Goal: Browse casually: Explore the website without a specific task or goal

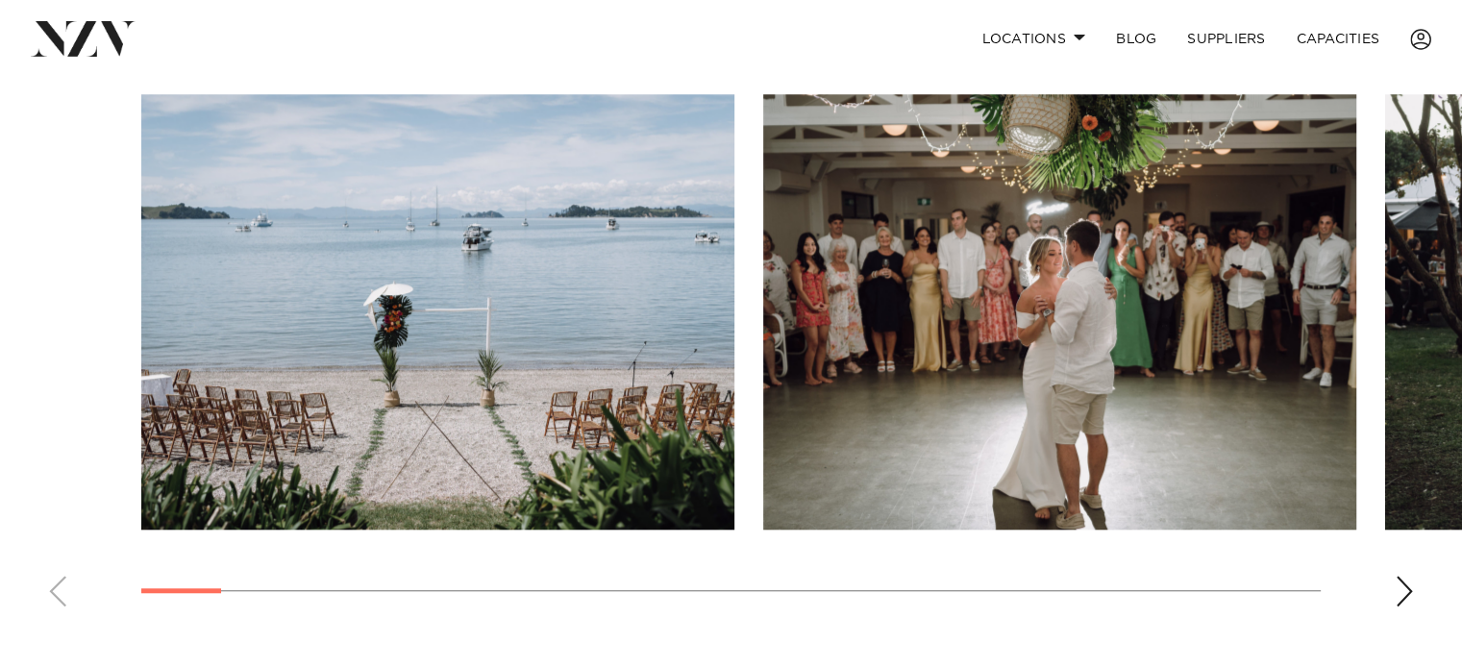
scroll to position [1348, 0]
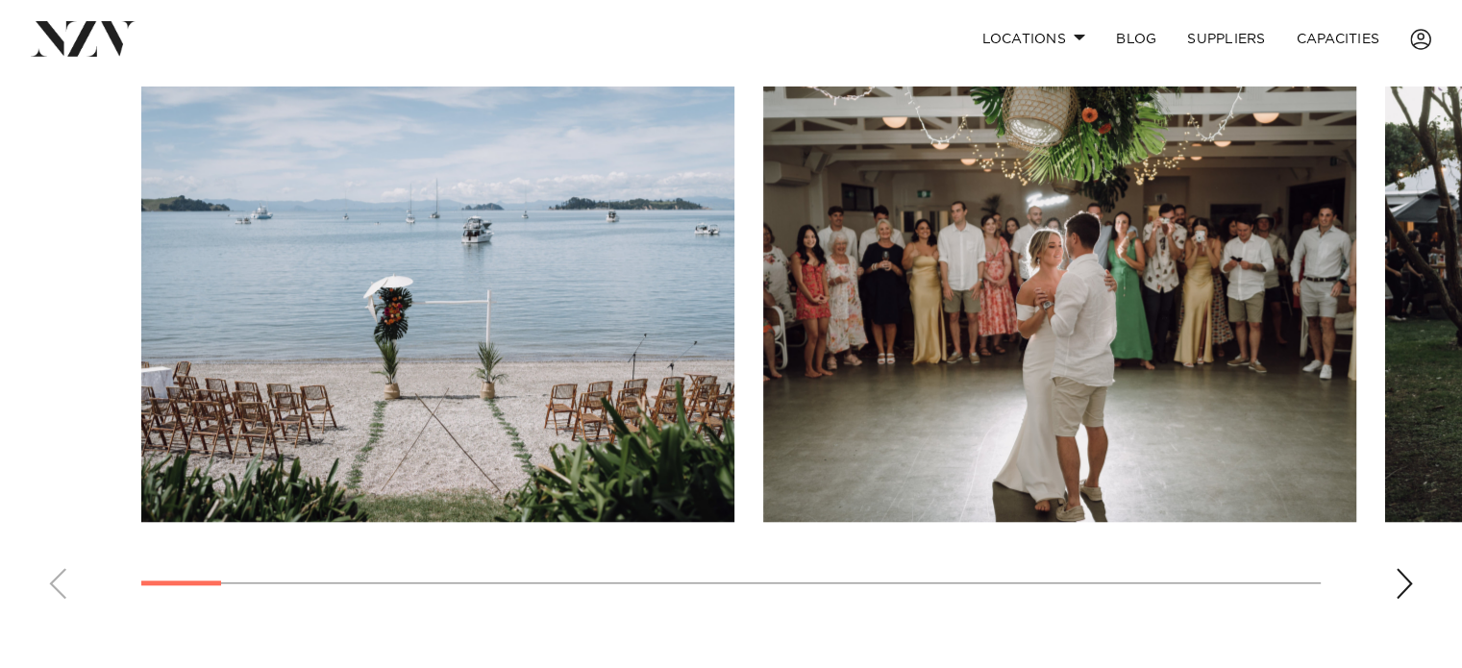
click at [1404, 583] on div "Next slide" at bounding box center [1403, 583] width 19 height 31
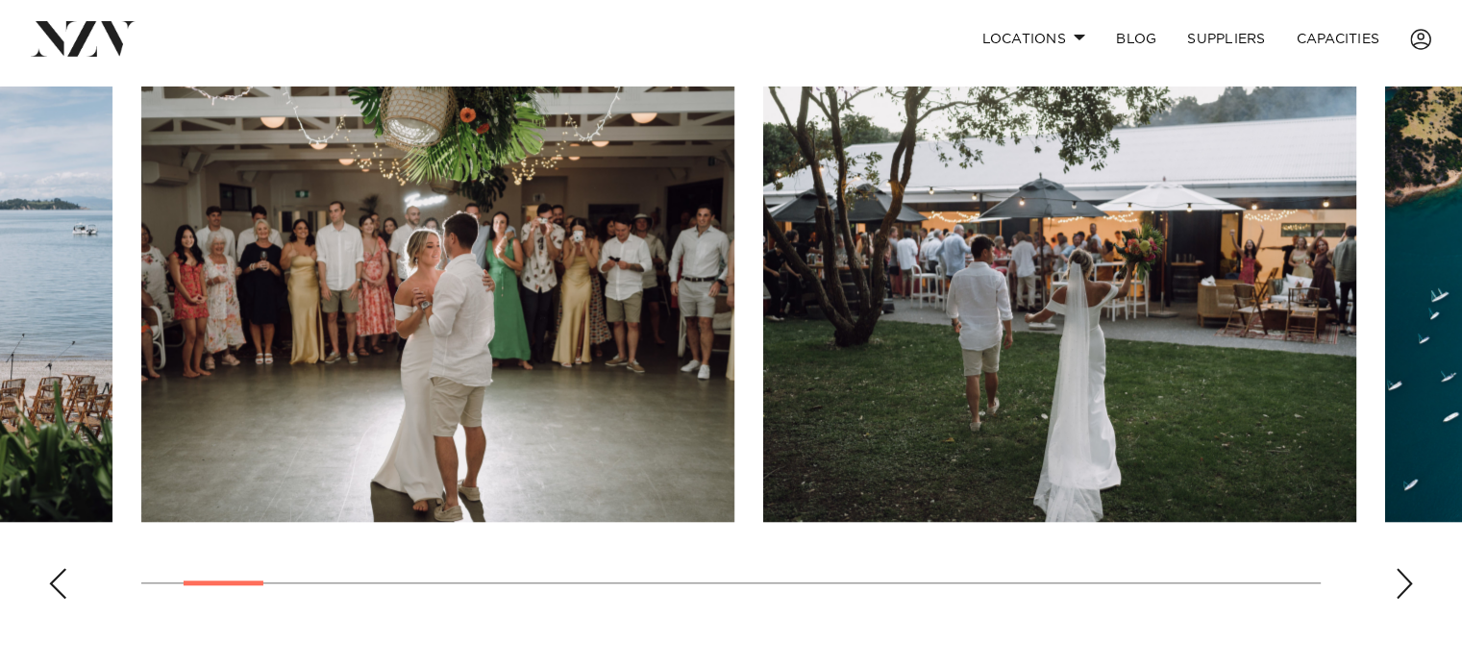
click at [1404, 583] on div "Next slide" at bounding box center [1403, 583] width 19 height 31
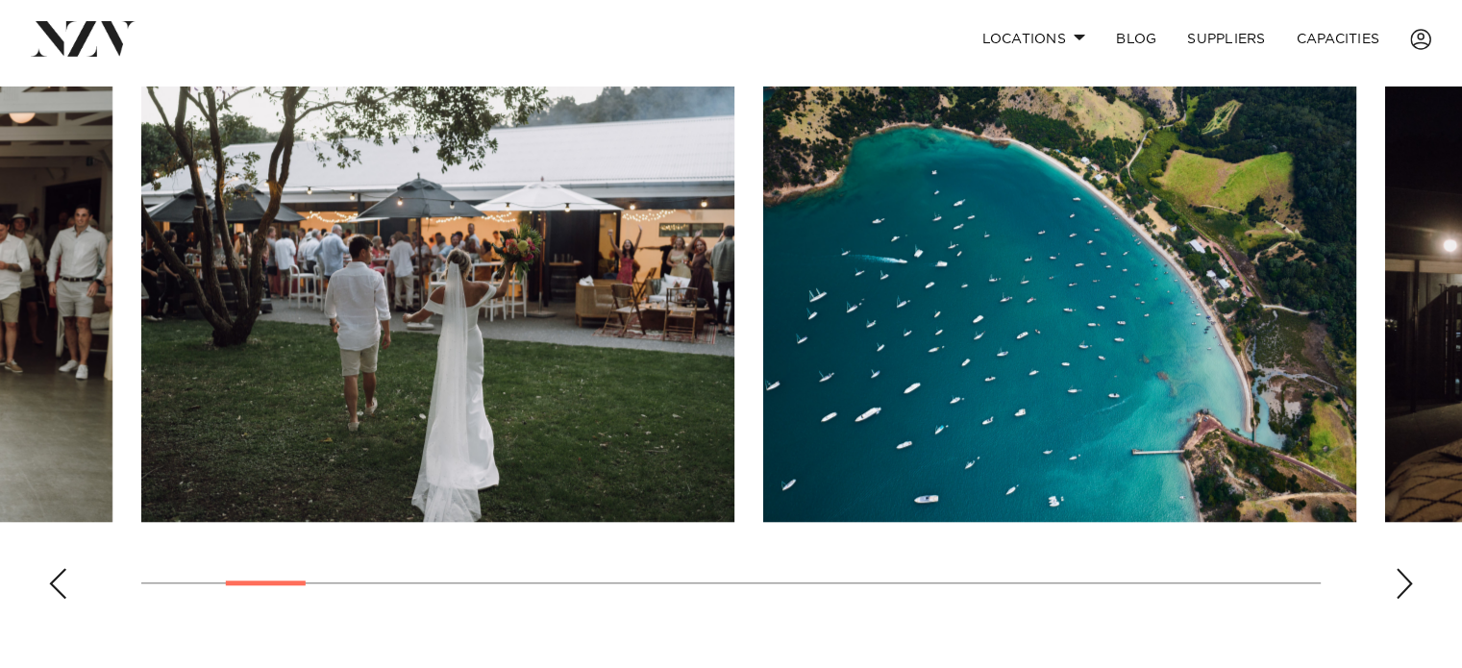
click at [1404, 583] on div "Next slide" at bounding box center [1403, 583] width 19 height 31
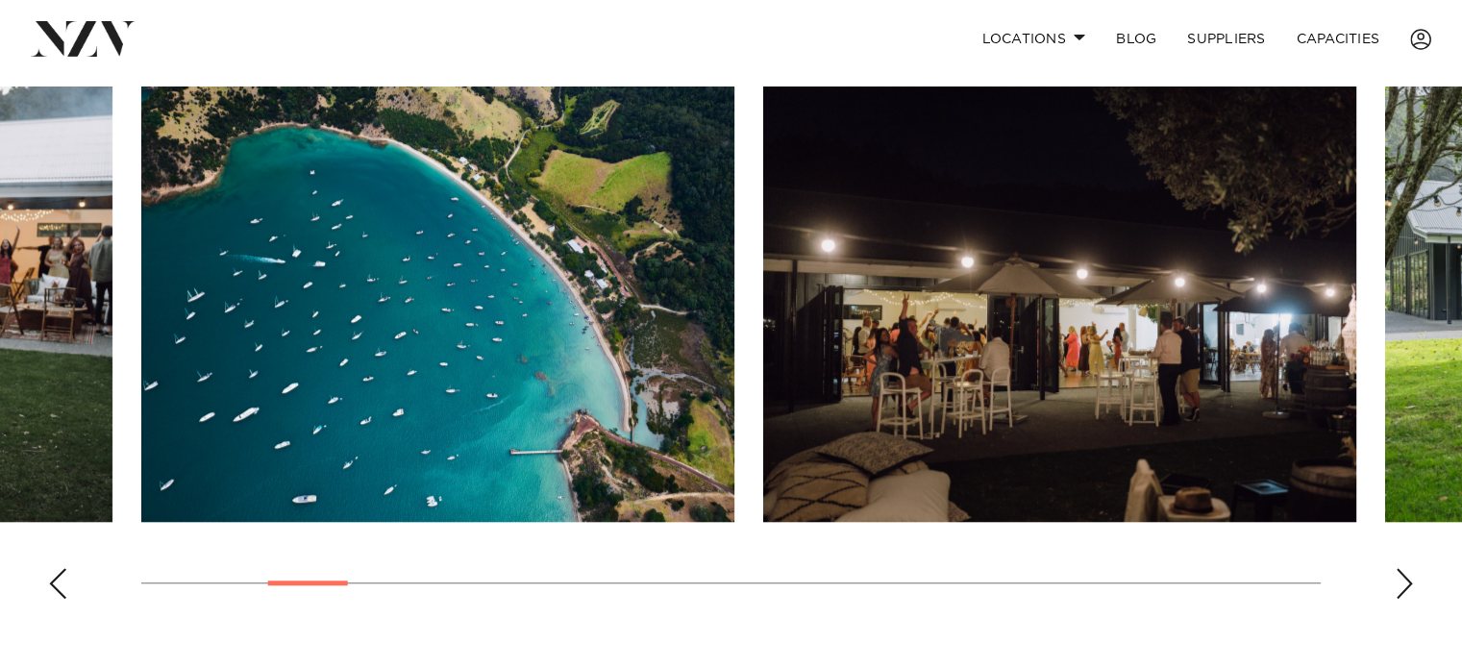
click at [1404, 583] on div "Next slide" at bounding box center [1403, 583] width 19 height 31
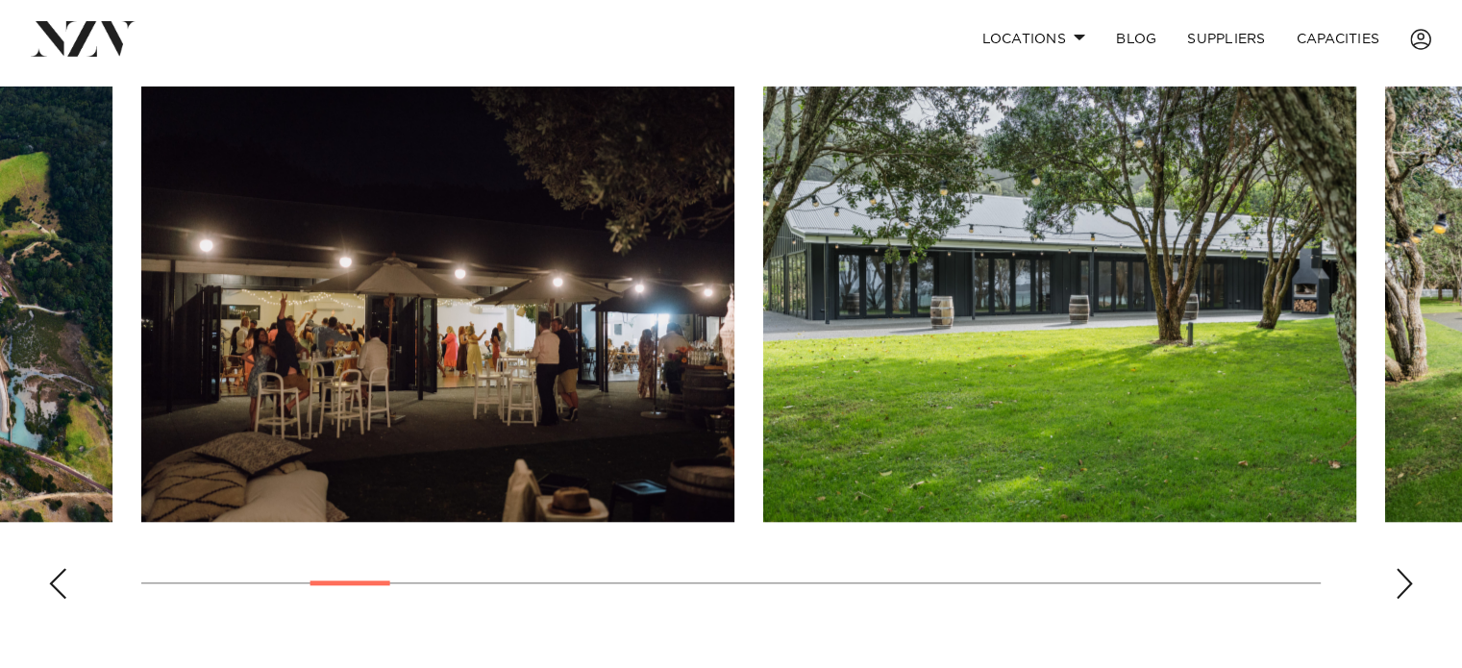
click at [1404, 583] on div "Next slide" at bounding box center [1403, 583] width 19 height 31
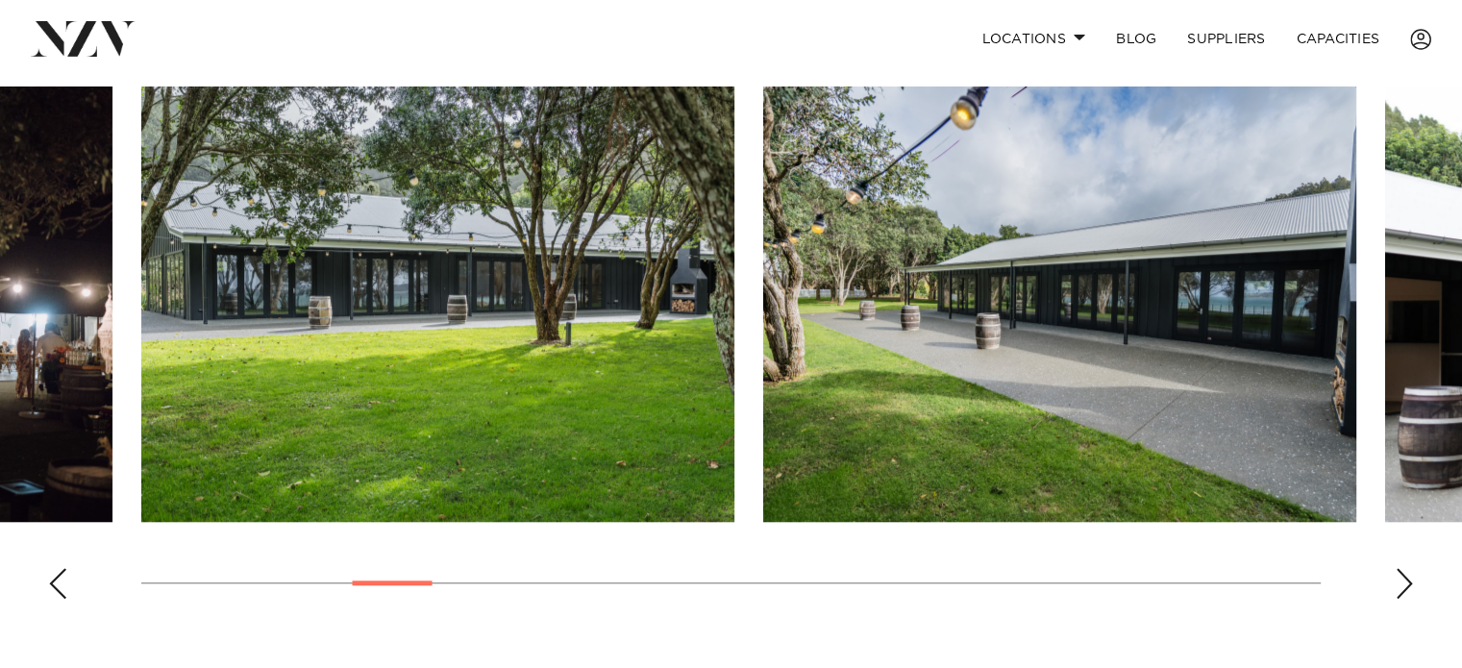
click at [1404, 583] on div "Next slide" at bounding box center [1403, 583] width 19 height 31
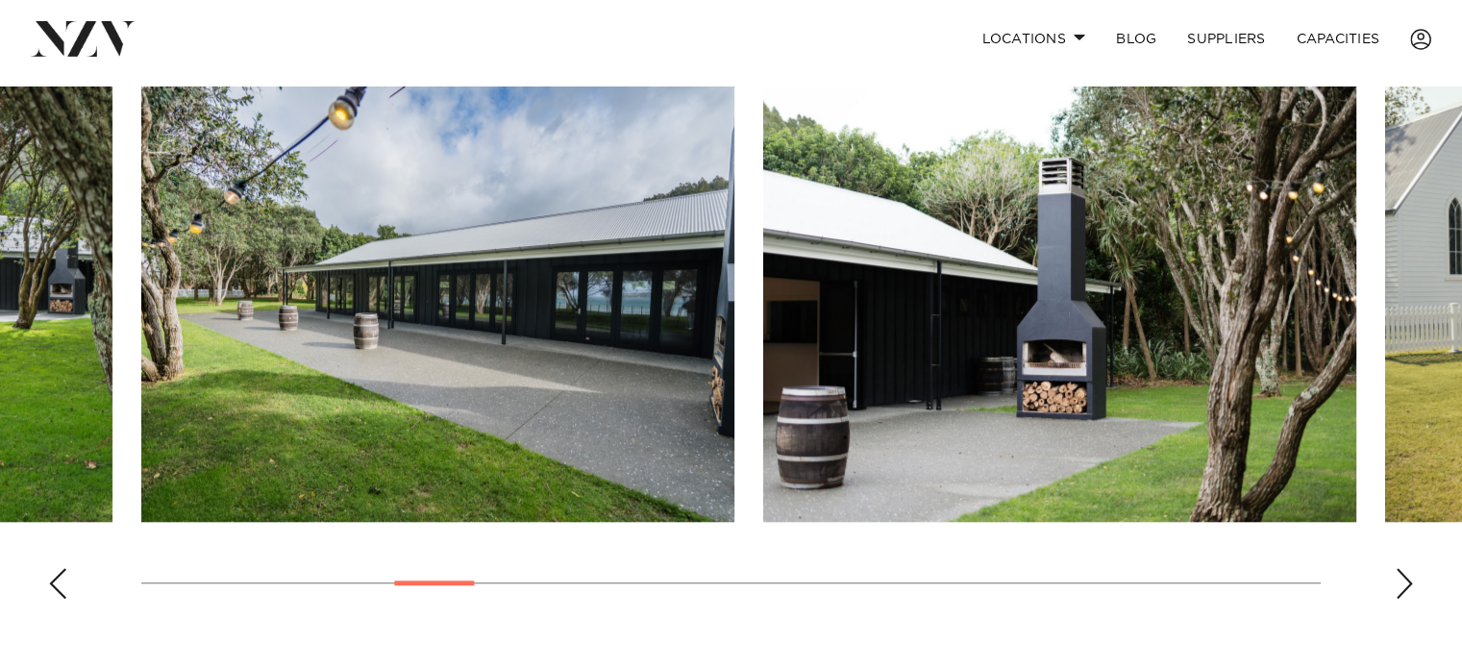
click at [1404, 583] on div "Next slide" at bounding box center [1403, 583] width 19 height 31
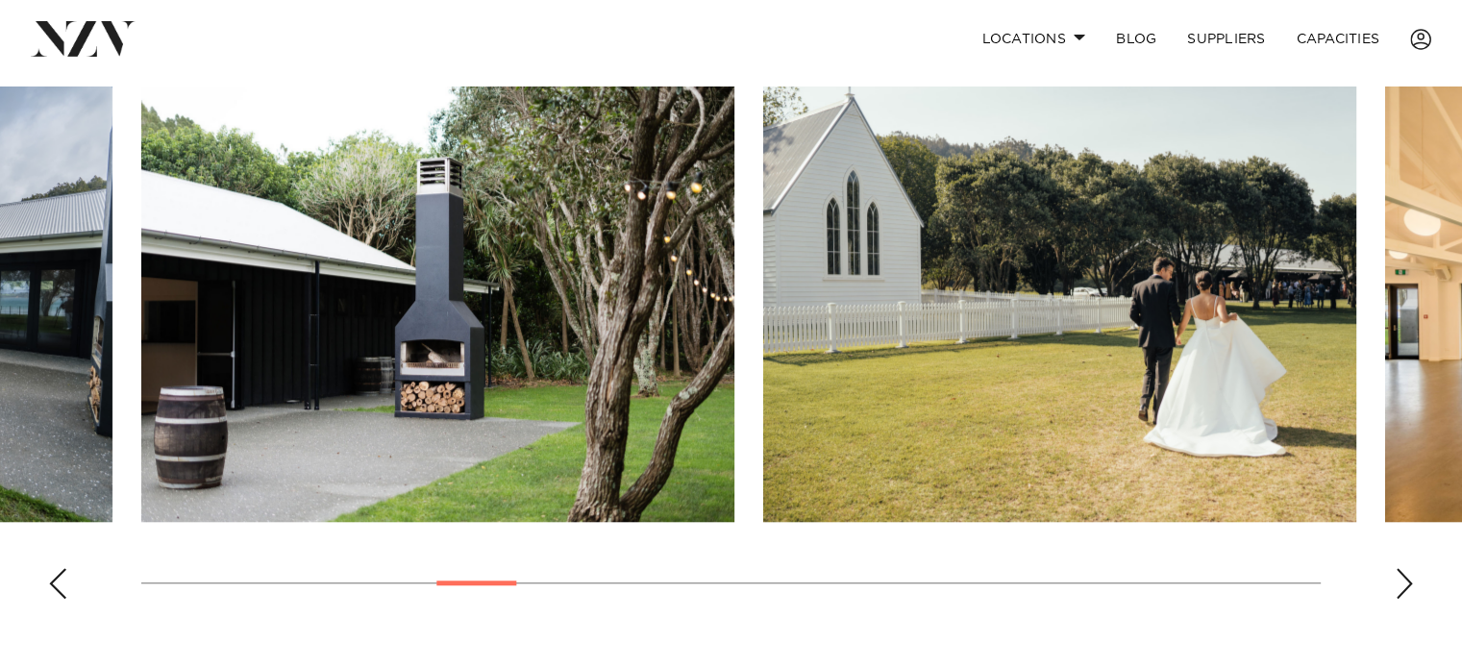
click at [1405, 585] on div "Next slide" at bounding box center [1403, 583] width 19 height 31
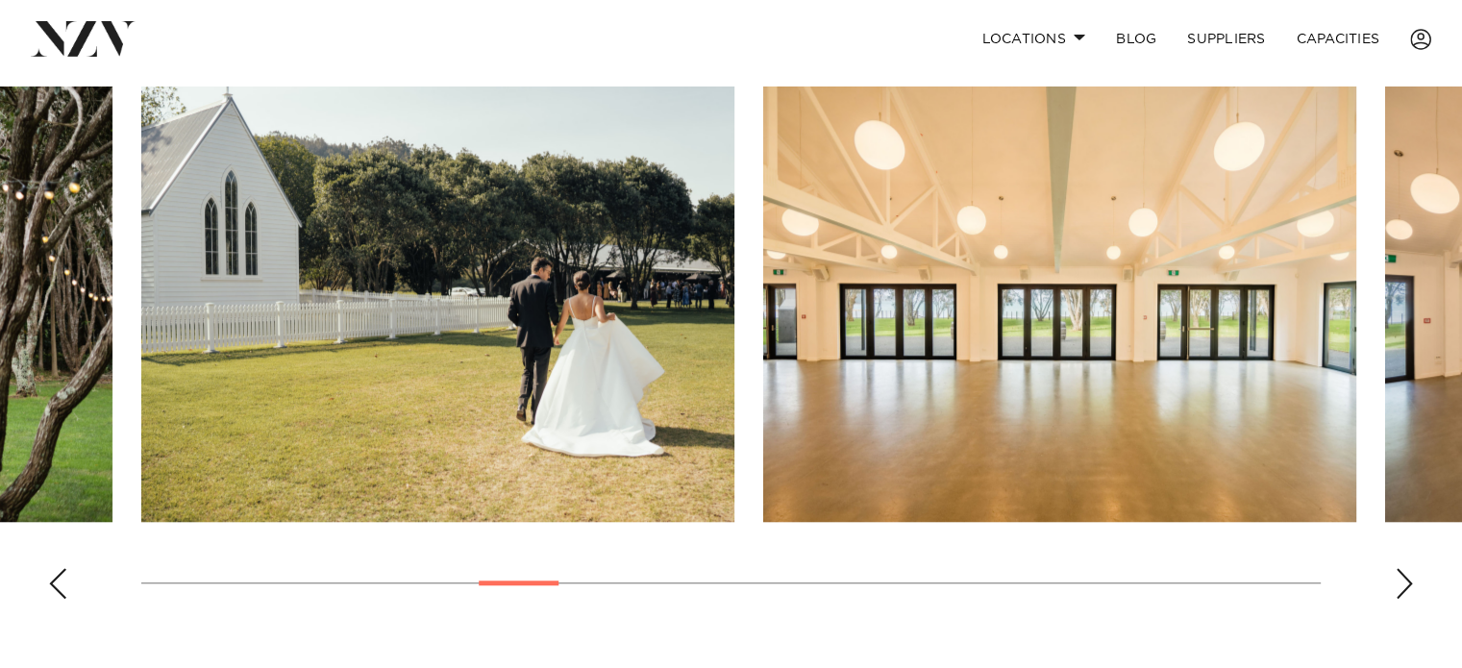
click at [1405, 585] on div "Next slide" at bounding box center [1403, 583] width 19 height 31
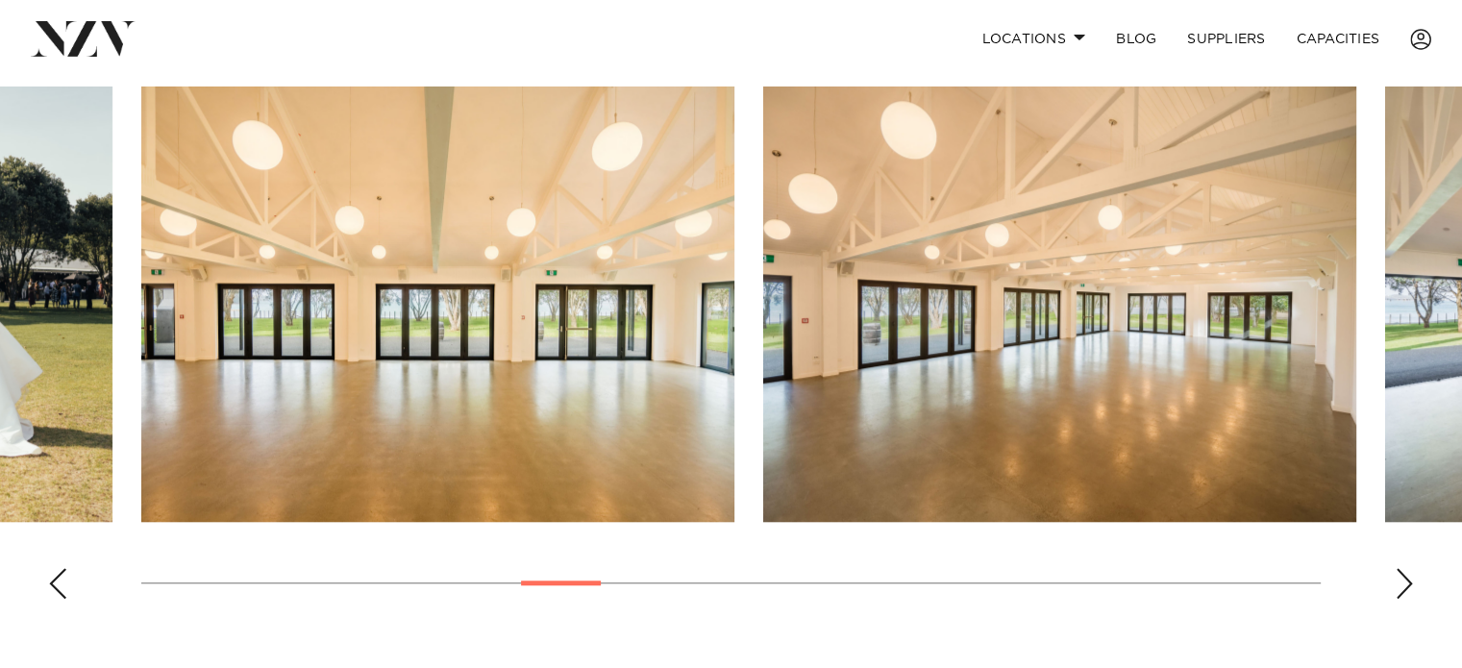
click at [1405, 585] on div "Next slide" at bounding box center [1403, 583] width 19 height 31
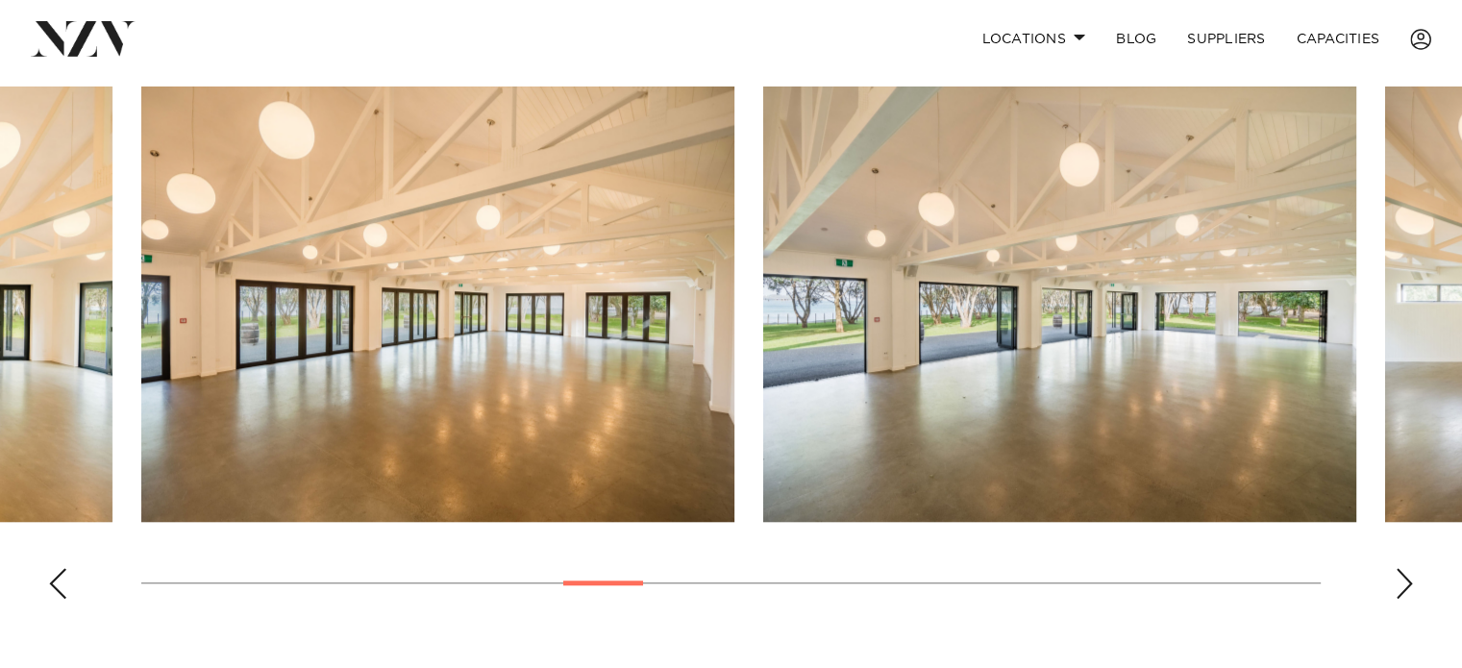
click at [1405, 585] on div "Next slide" at bounding box center [1403, 583] width 19 height 31
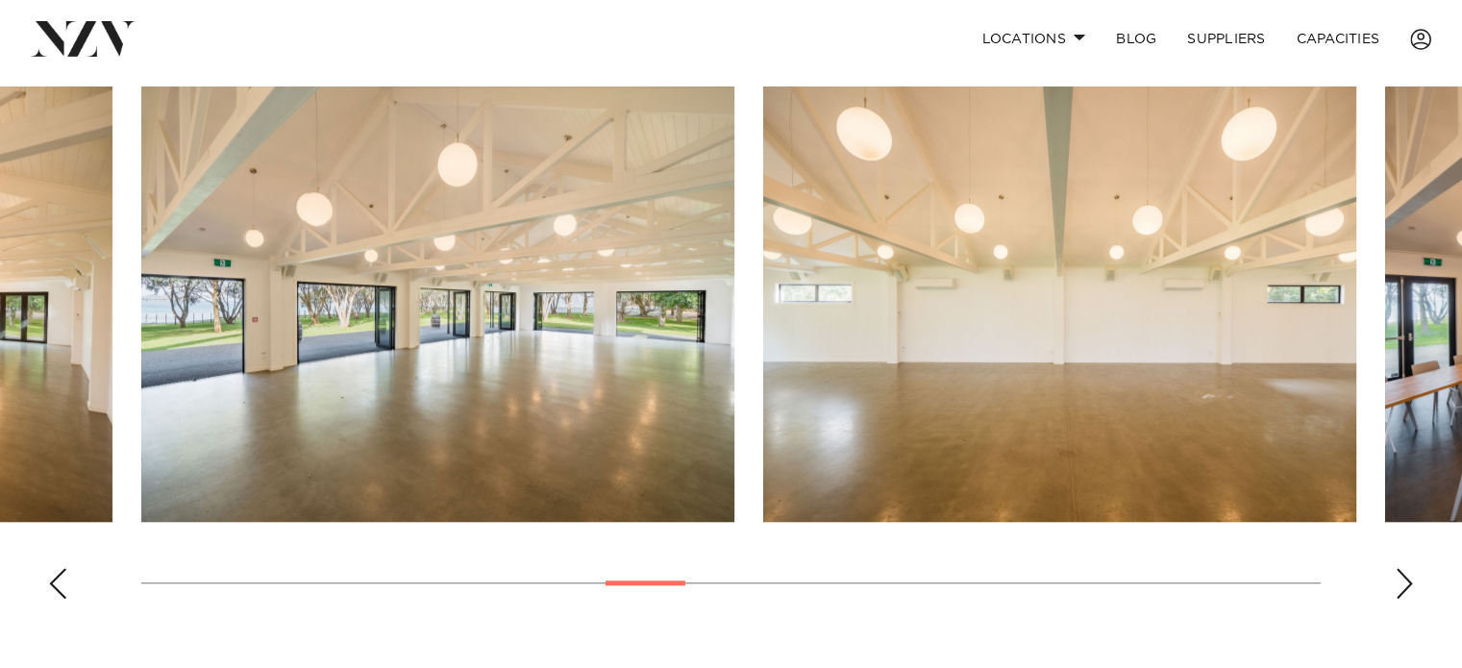
click at [1405, 585] on div "Next slide" at bounding box center [1403, 583] width 19 height 31
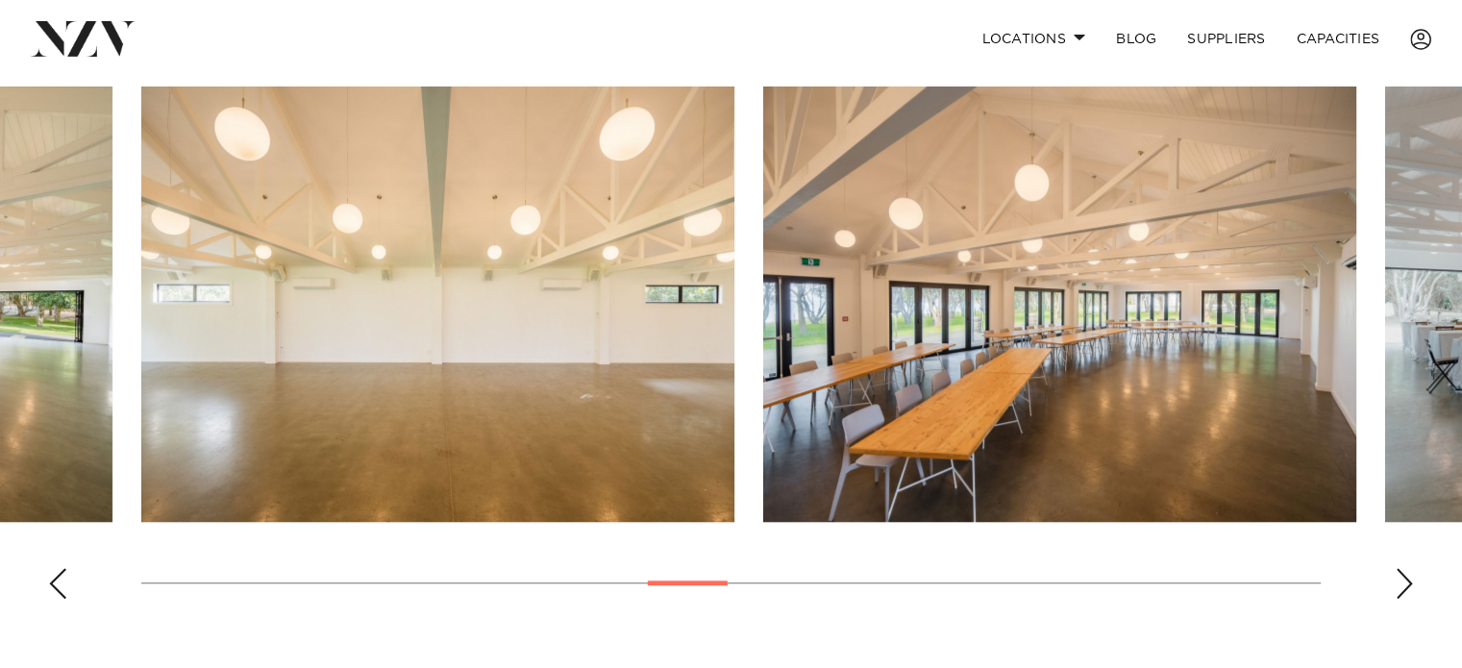
click at [1405, 585] on div "Next slide" at bounding box center [1403, 583] width 19 height 31
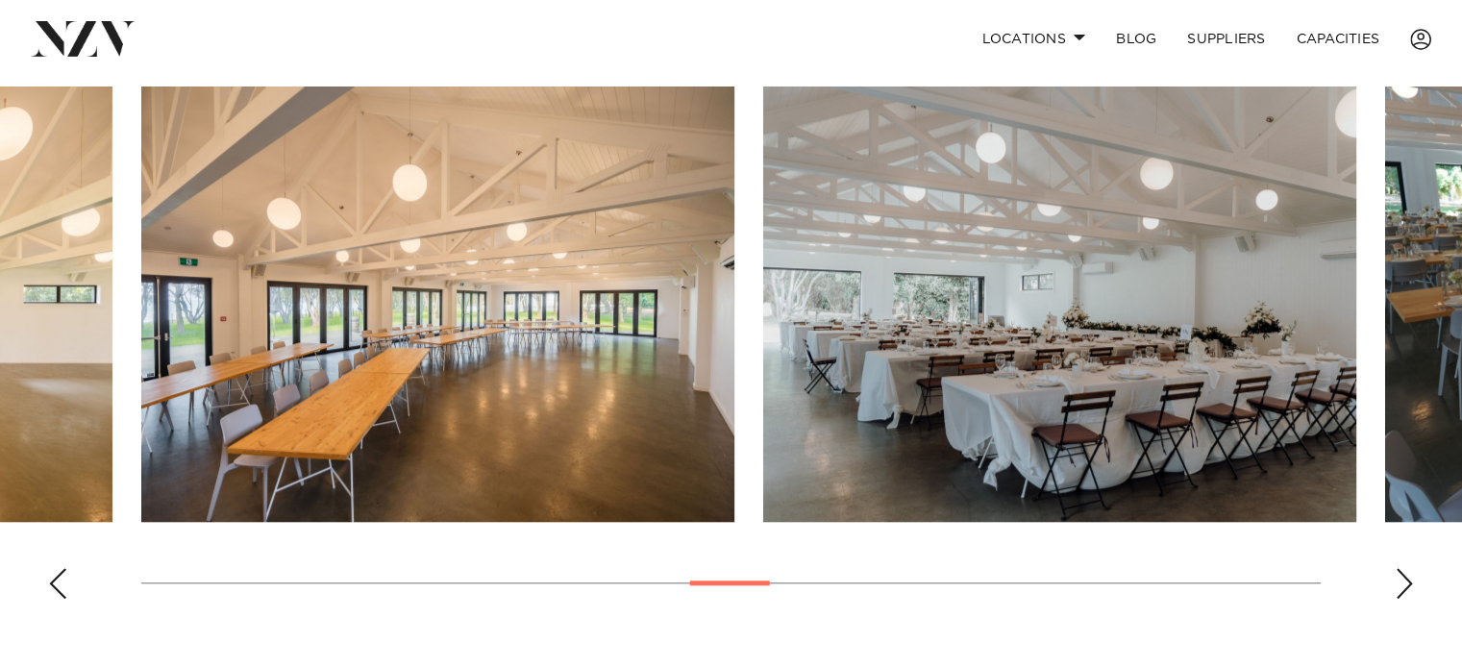
click at [1405, 585] on div "Next slide" at bounding box center [1403, 583] width 19 height 31
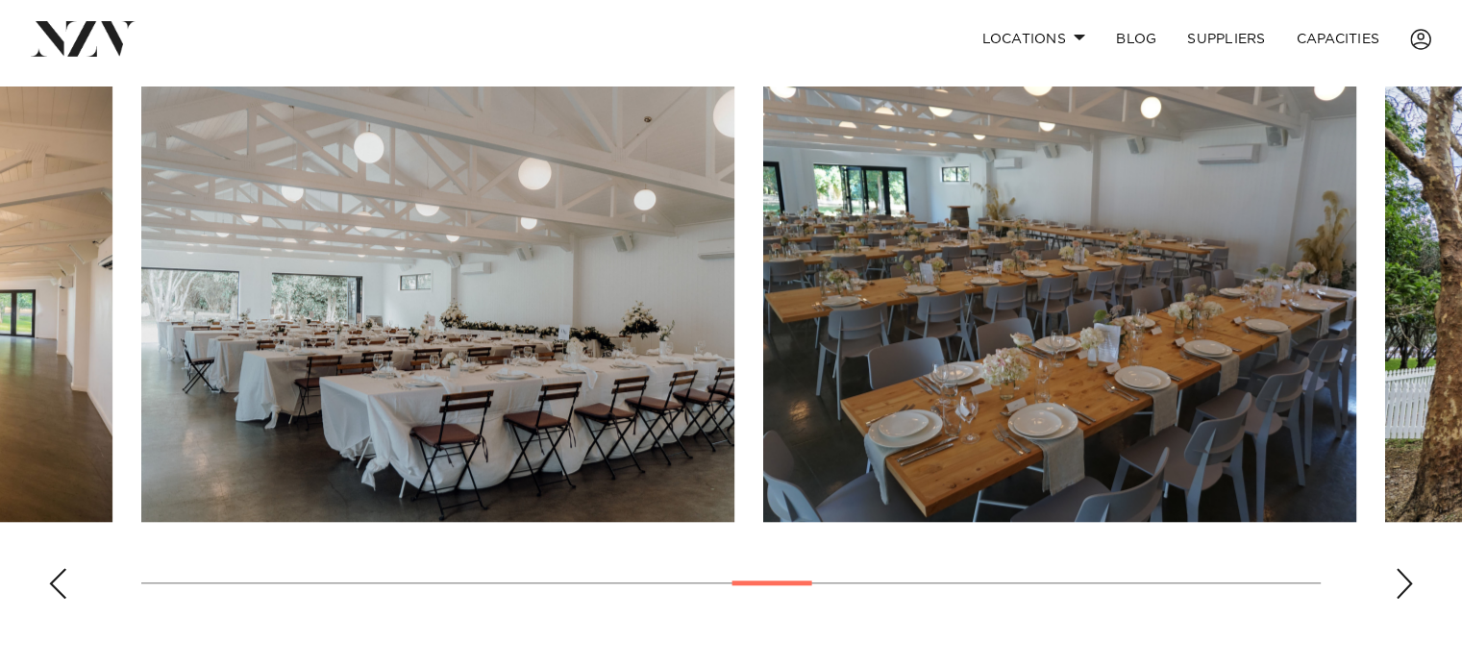
click at [1405, 585] on div "Next slide" at bounding box center [1403, 583] width 19 height 31
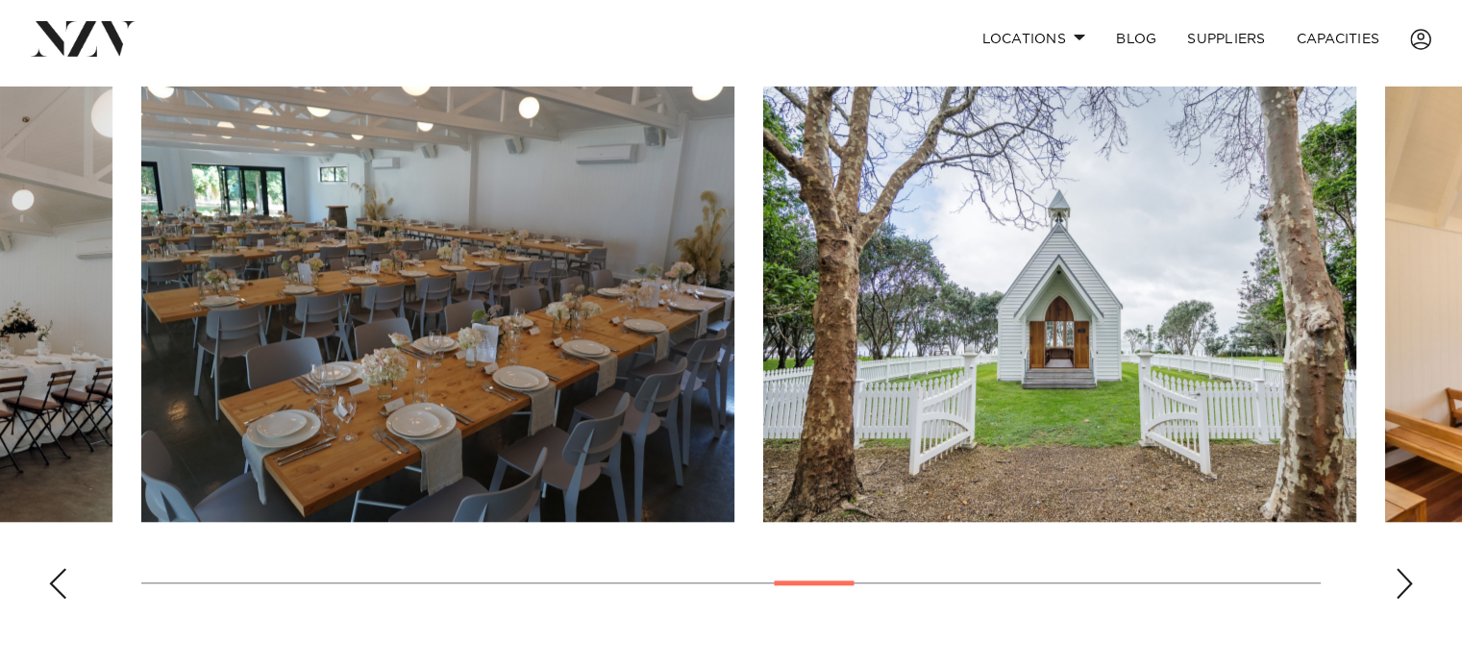
click at [1405, 585] on div "Next slide" at bounding box center [1403, 583] width 19 height 31
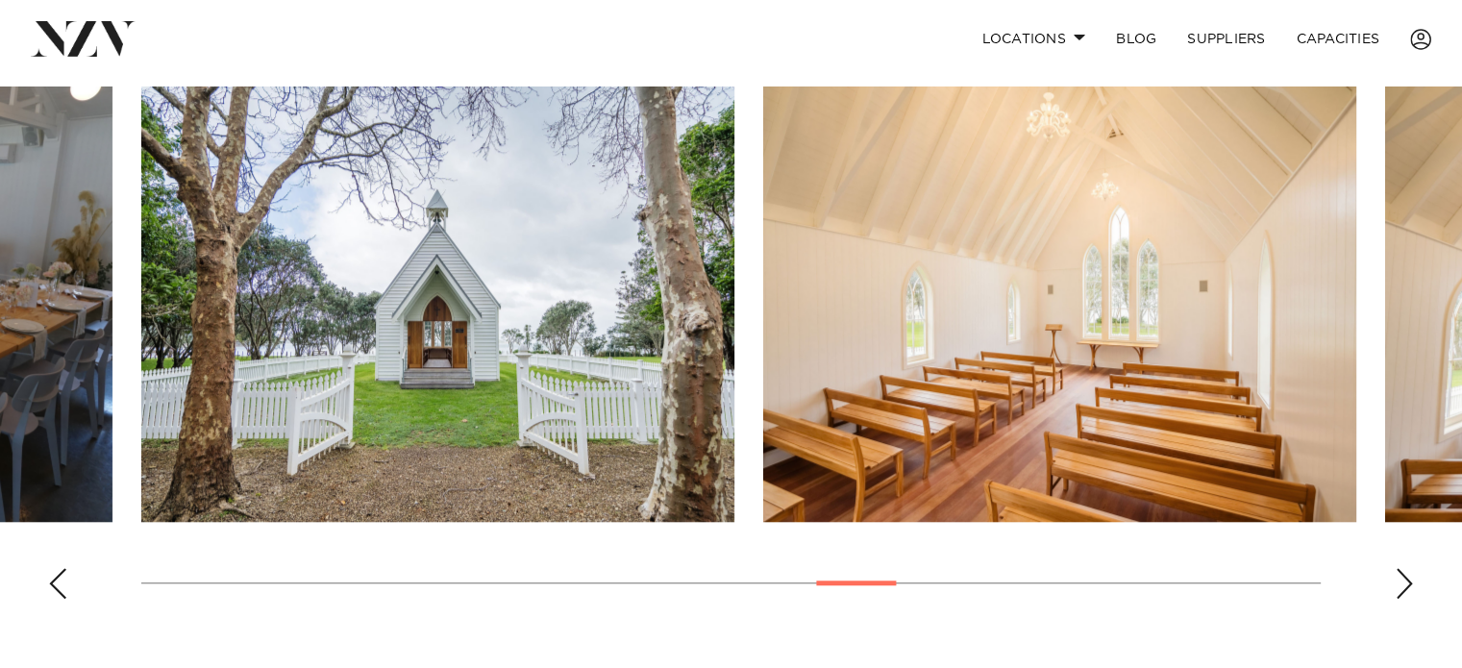
click at [1405, 585] on div "Next slide" at bounding box center [1403, 583] width 19 height 31
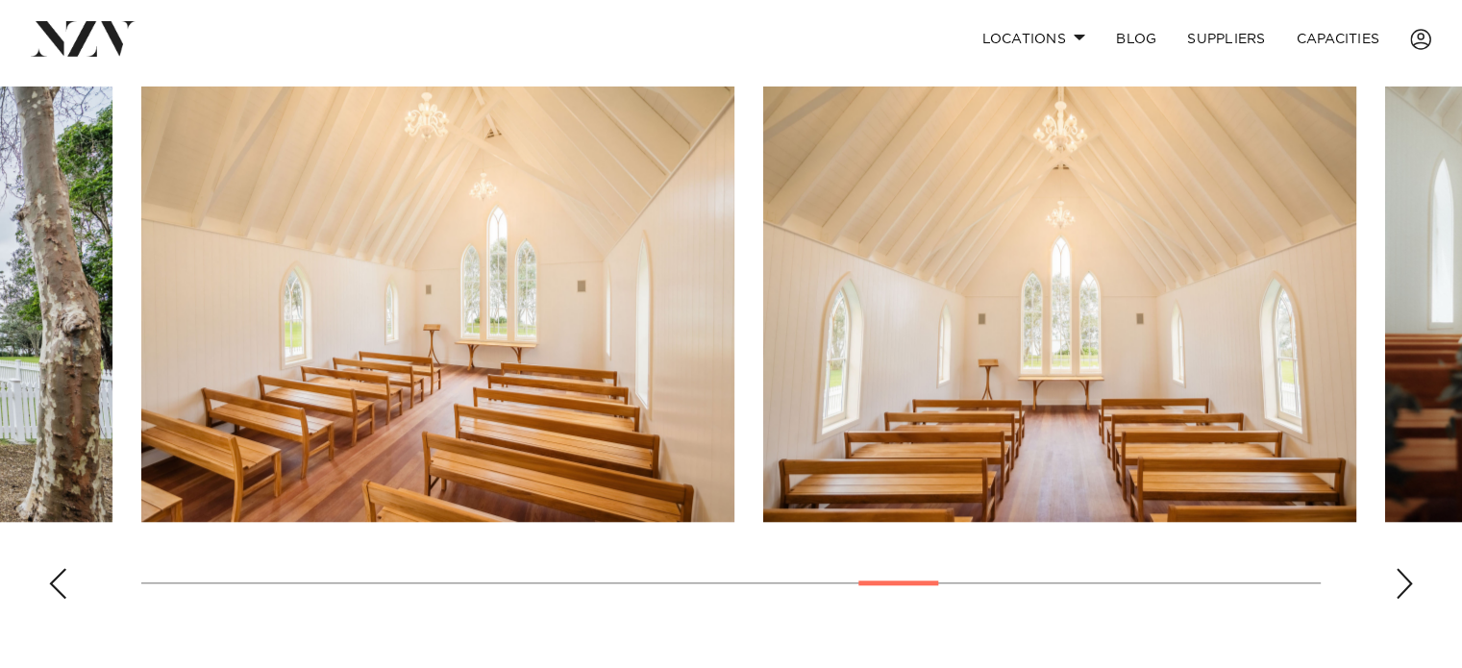
click at [1405, 585] on div "Next slide" at bounding box center [1403, 583] width 19 height 31
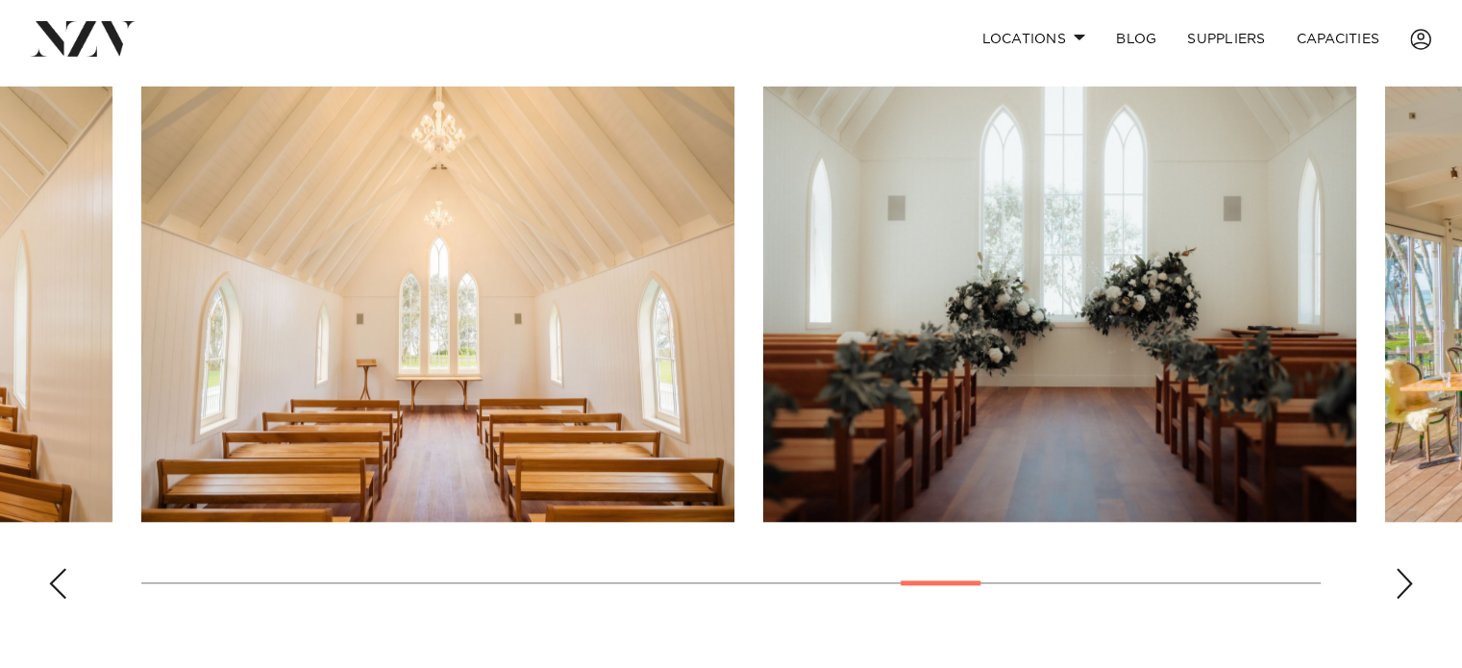
click at [1408, 573] on div "Next slide" at bounding box center [1403, 583] width 19 height 31
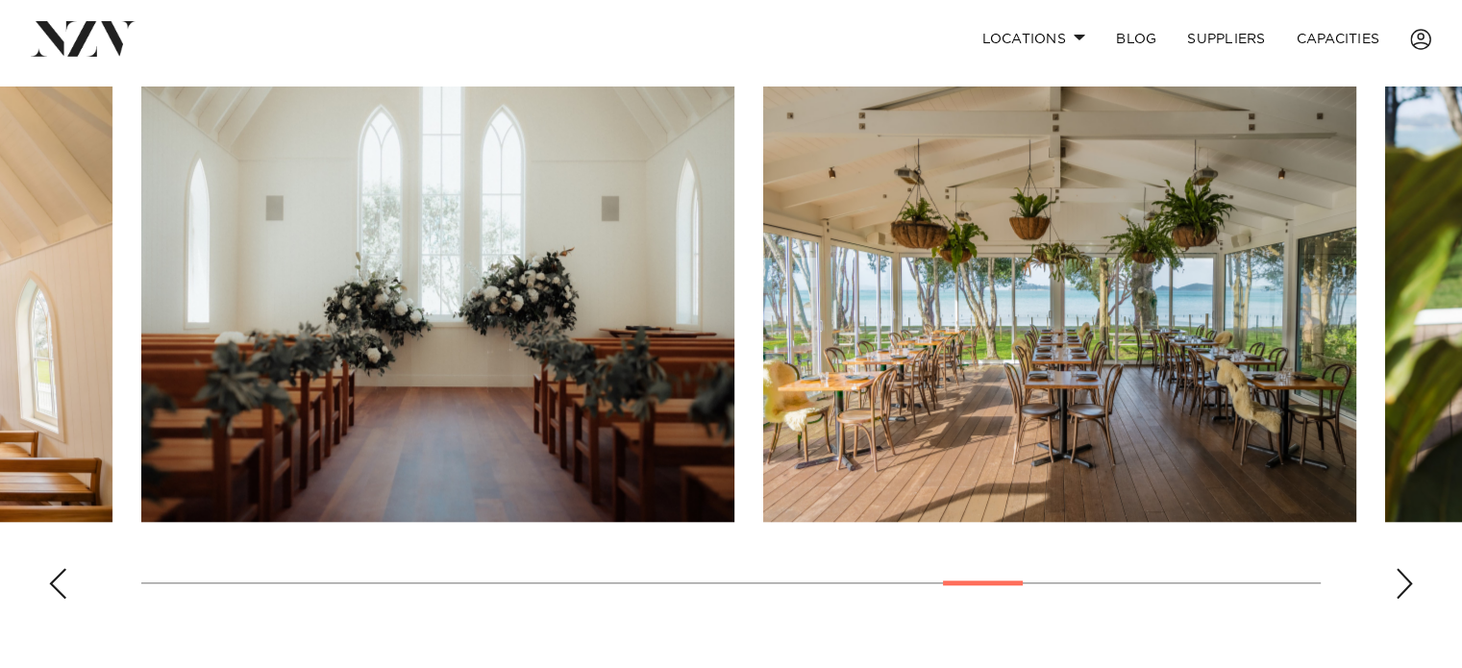
click at [1410, 578] on div "Next slide" at bounding box center [1403, 583] width 19 height 31
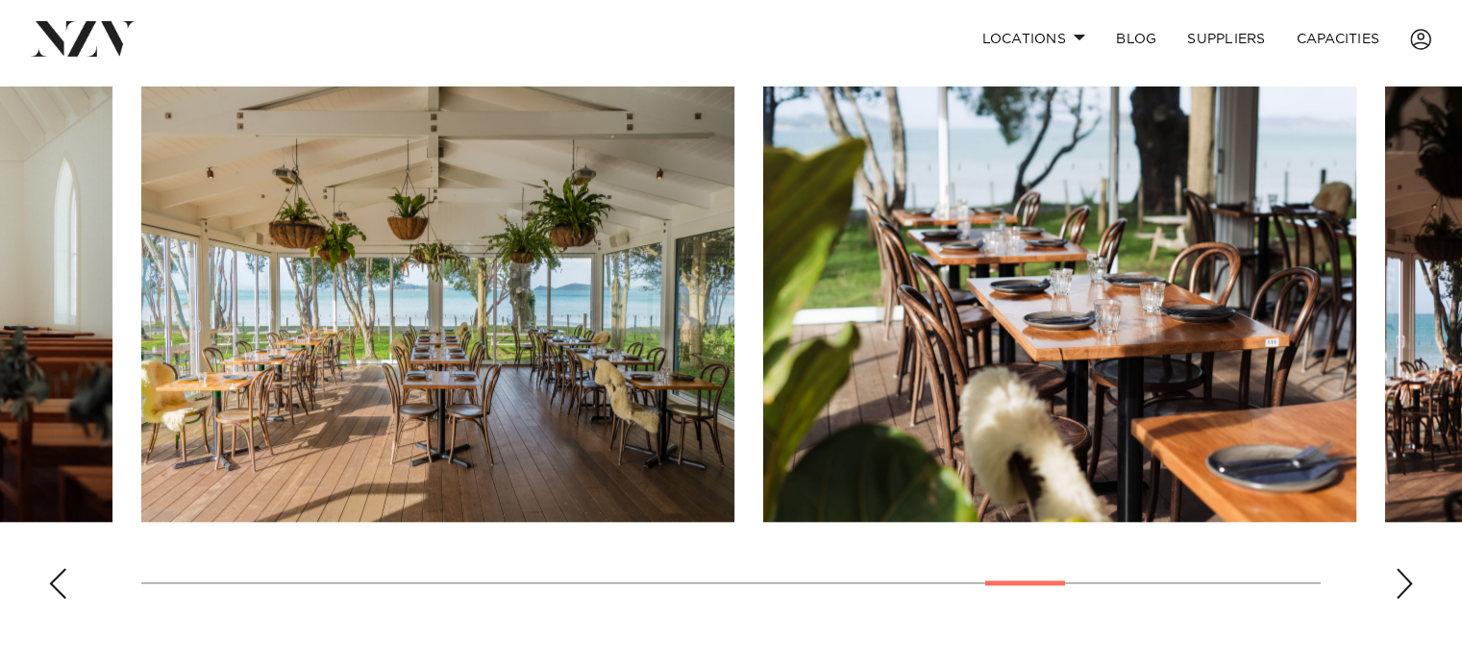
click at [1410, 578] on div "Next slide" at bounding box center [1403, 583] width 19 height 31
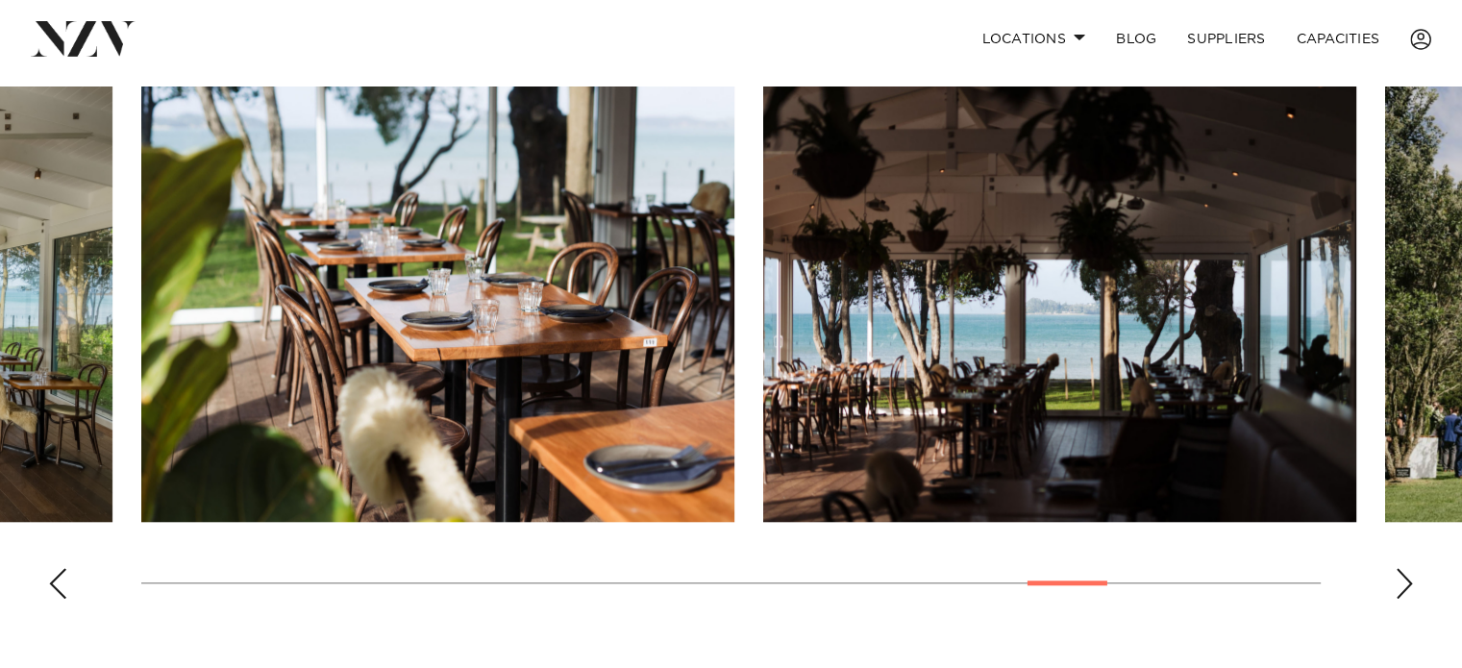
click at [1410, 578] on div "Next slide" at bounding box center [1403, 583] width 19 height 31
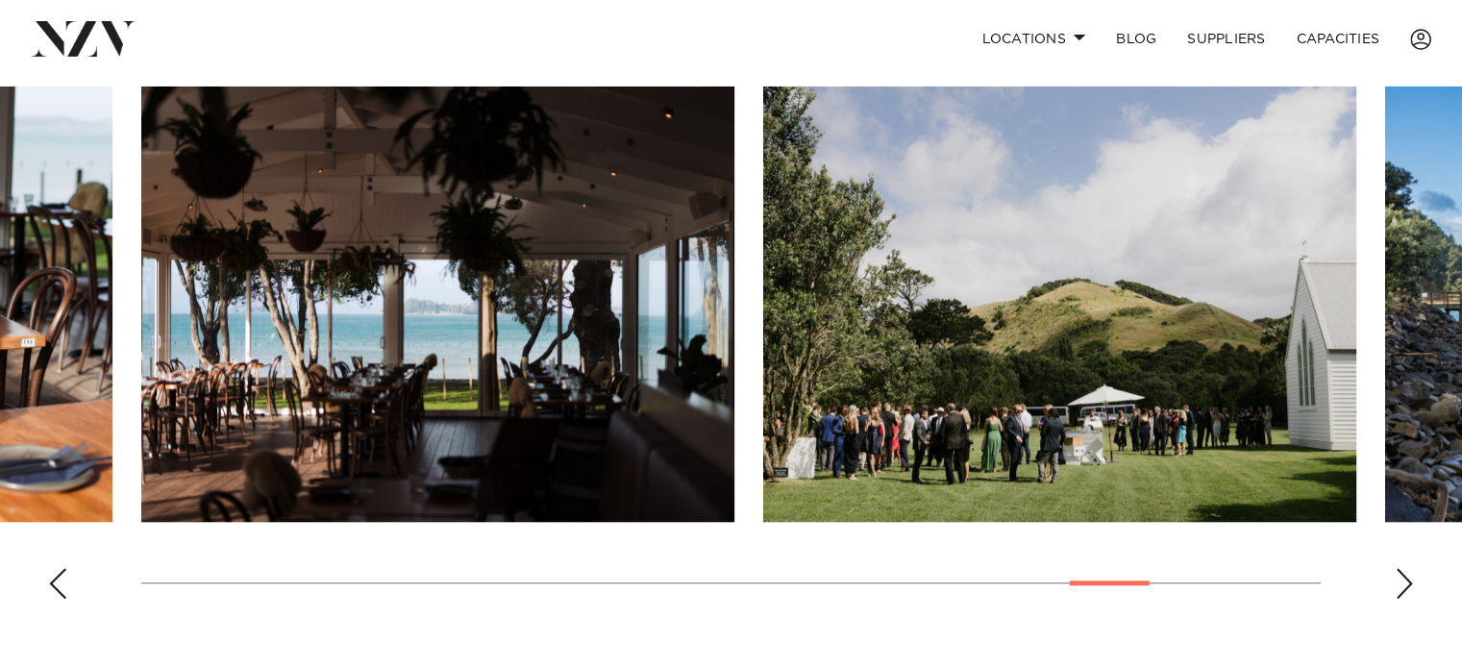
click at [1410, 578] on div "Next slide" at bounding box center [1403, 583] width 19 height 31
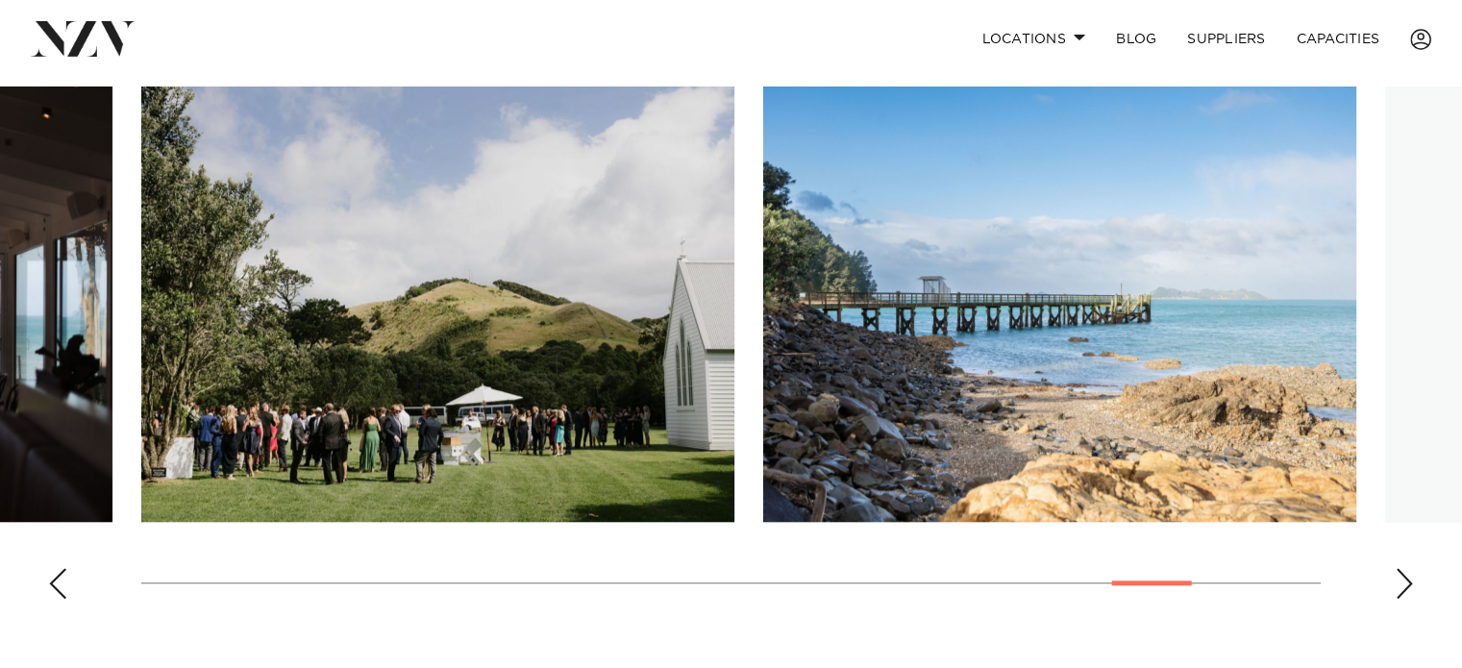
click at [1410, 578] on div "Next slide" at bounding box center [1403, 583] width 19 height 31
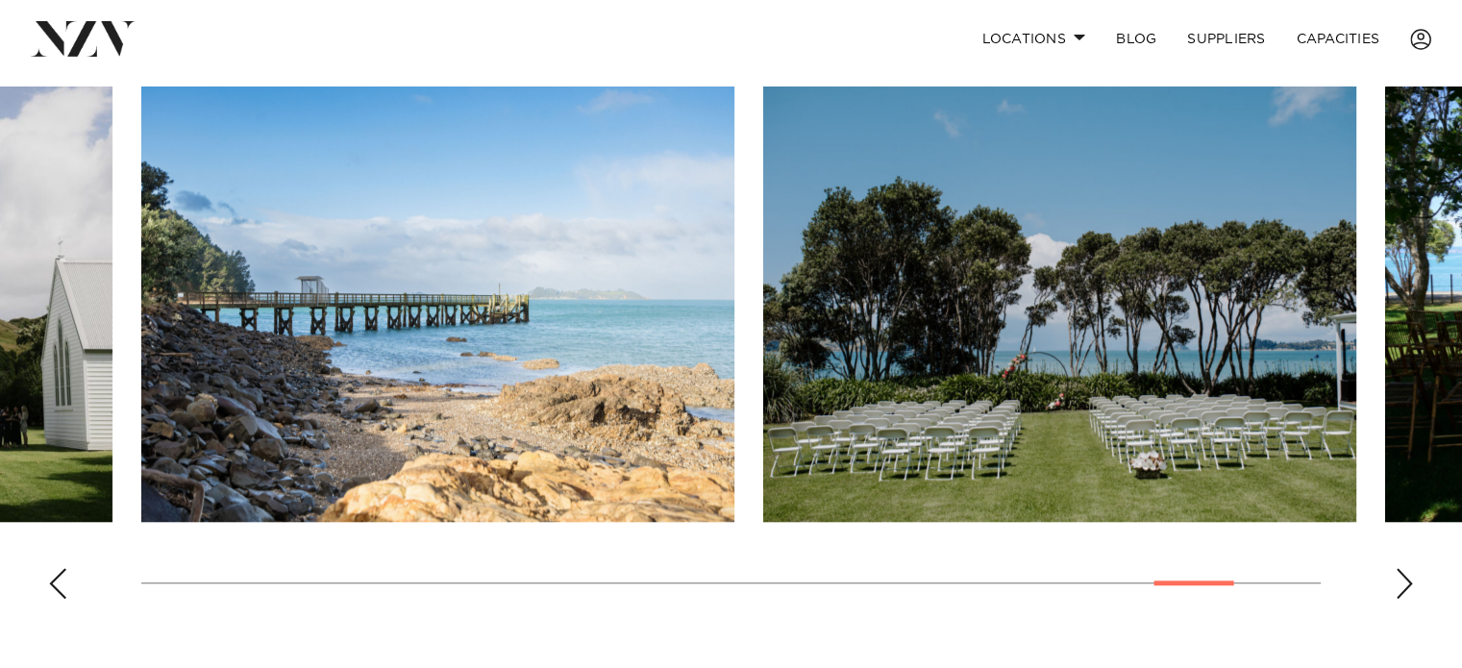
click at [1410, 578] on div "Next slide" at bounding box center [1403, 583] width 19 height 31
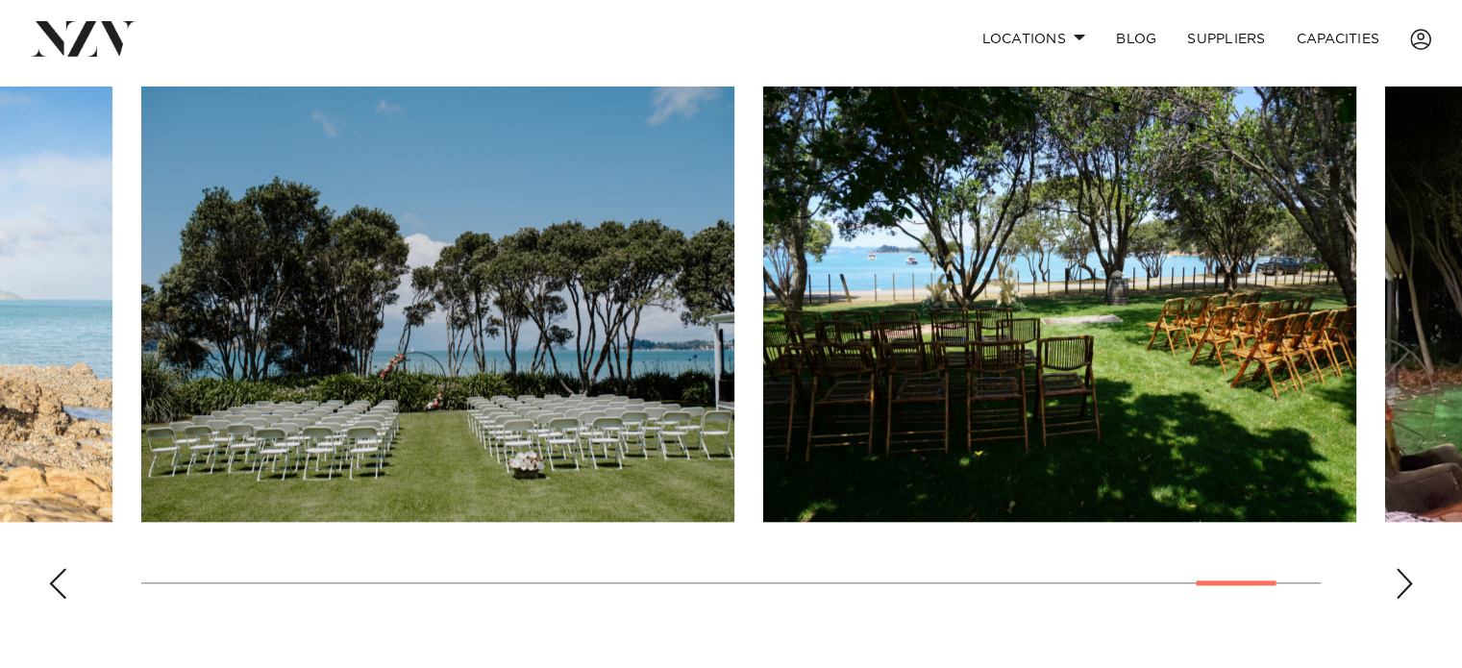
click at [1410, 578] on div "Next slide" at bounding box center [1403, 583] width 19 height 31
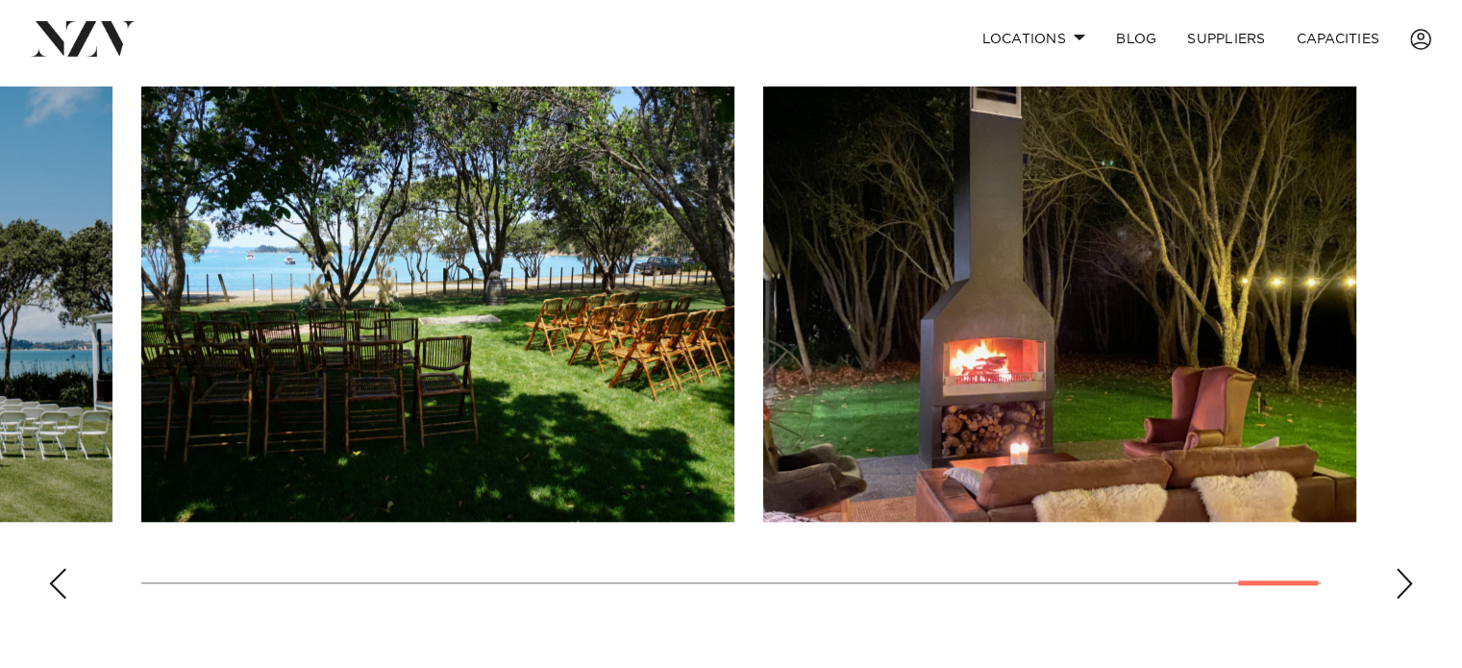
click at [1410, 578] on div "Next slide" at bounding box center [1403, 583] width 19 height 31
